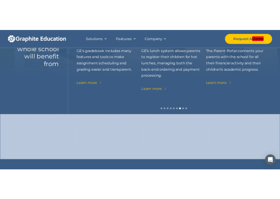
scroll to position [190, 0]
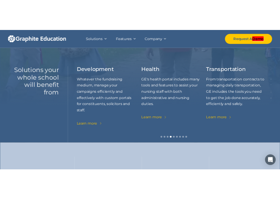
scroll to position [190, 0]
